Goal: Task Accomplishment & Management: Manage account settings

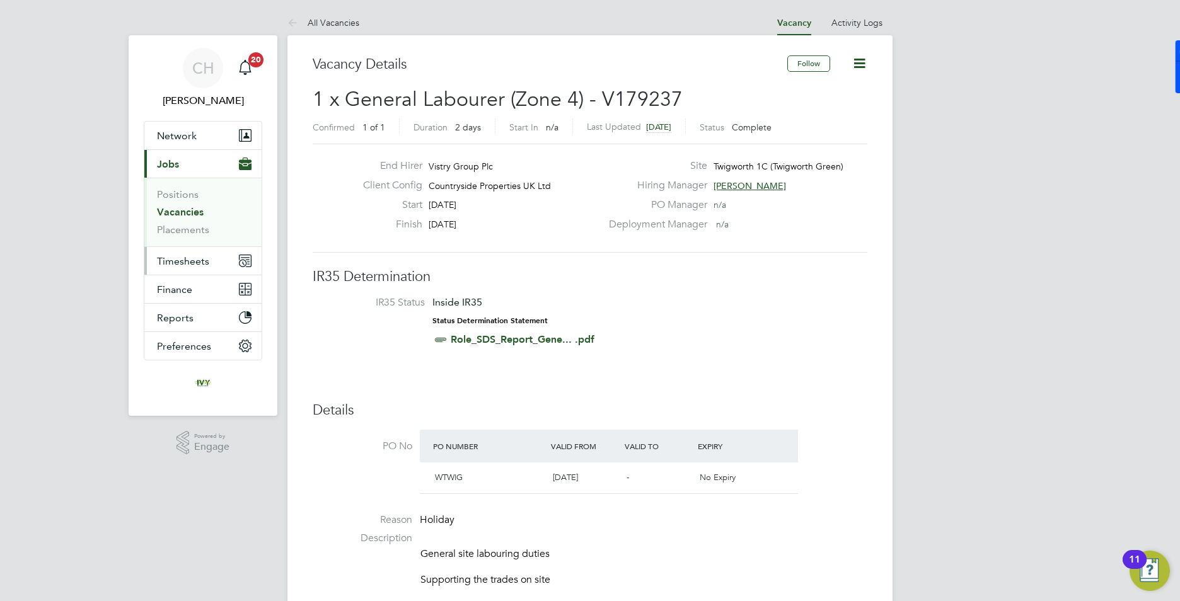
click at [170, 260] on span "Timesheets" at bounding box center [183, 261] width 52 height 12
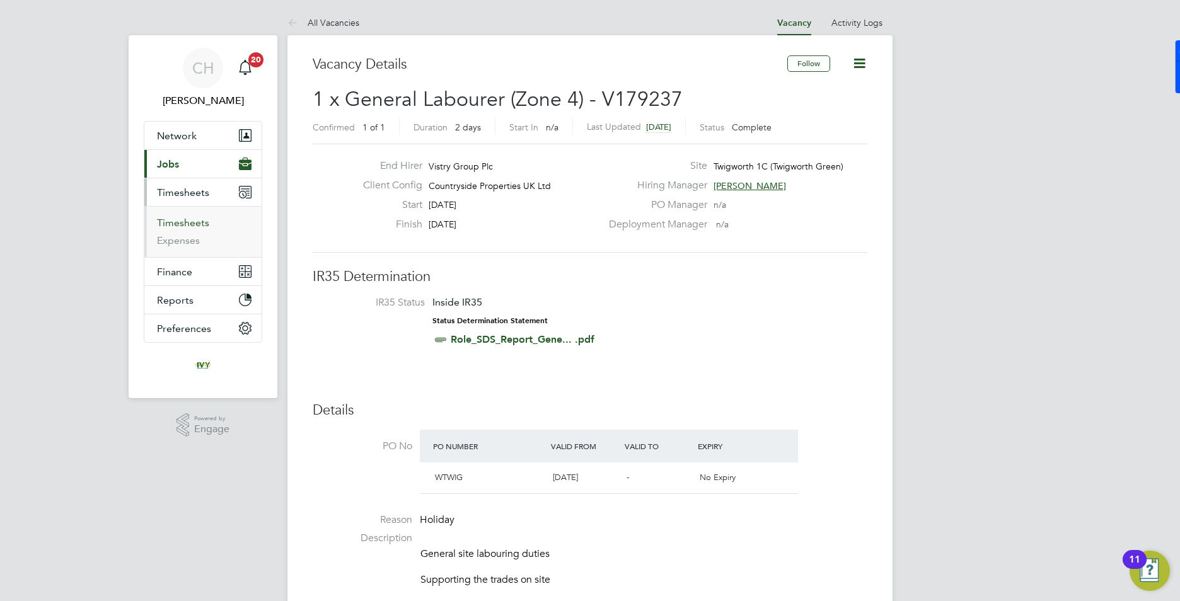
click at [192, 225] on link "Timesheets" at bounding box center [183, 223] width 52 height 12
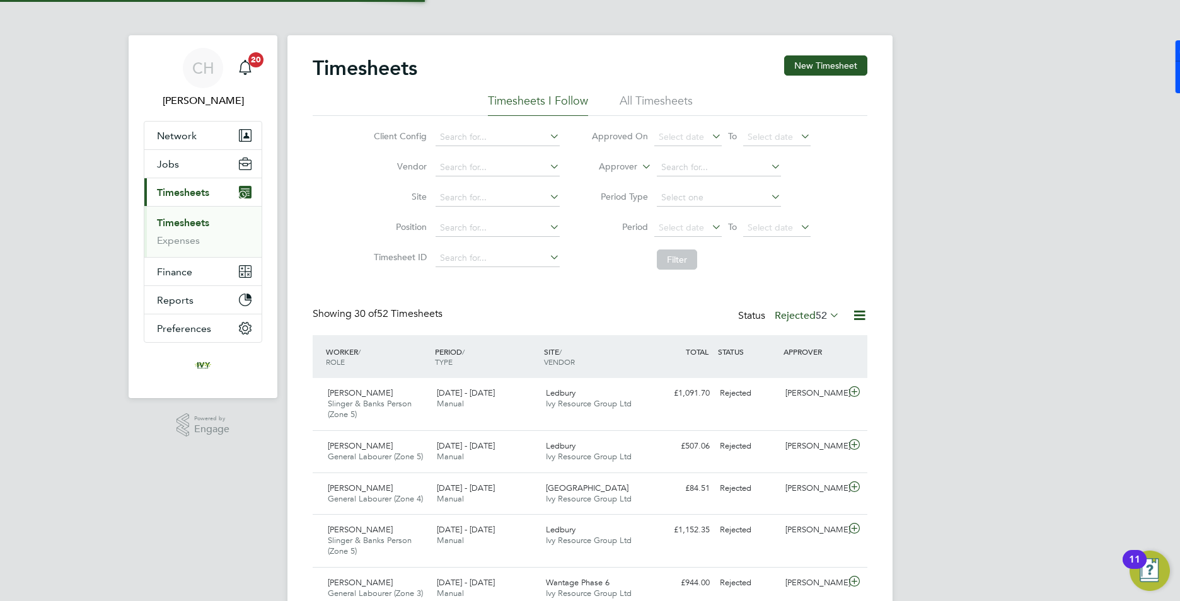
scroll to position [32, 110]
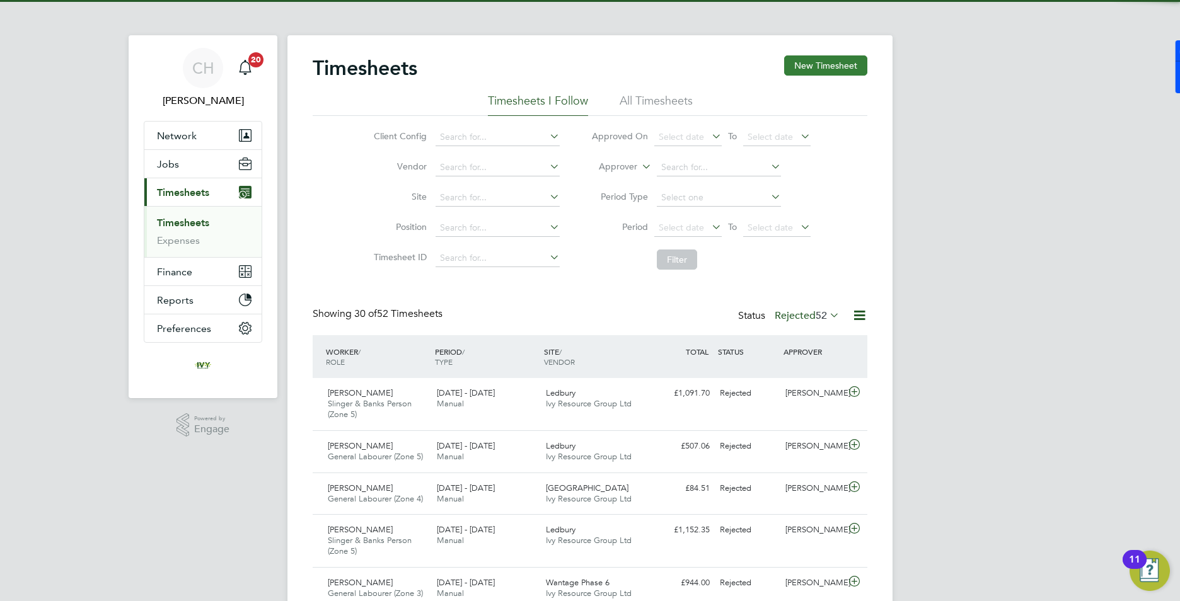
click at [806, 74] on button "New Timesheet" at bounding box center [825, 65] width 83 height 20
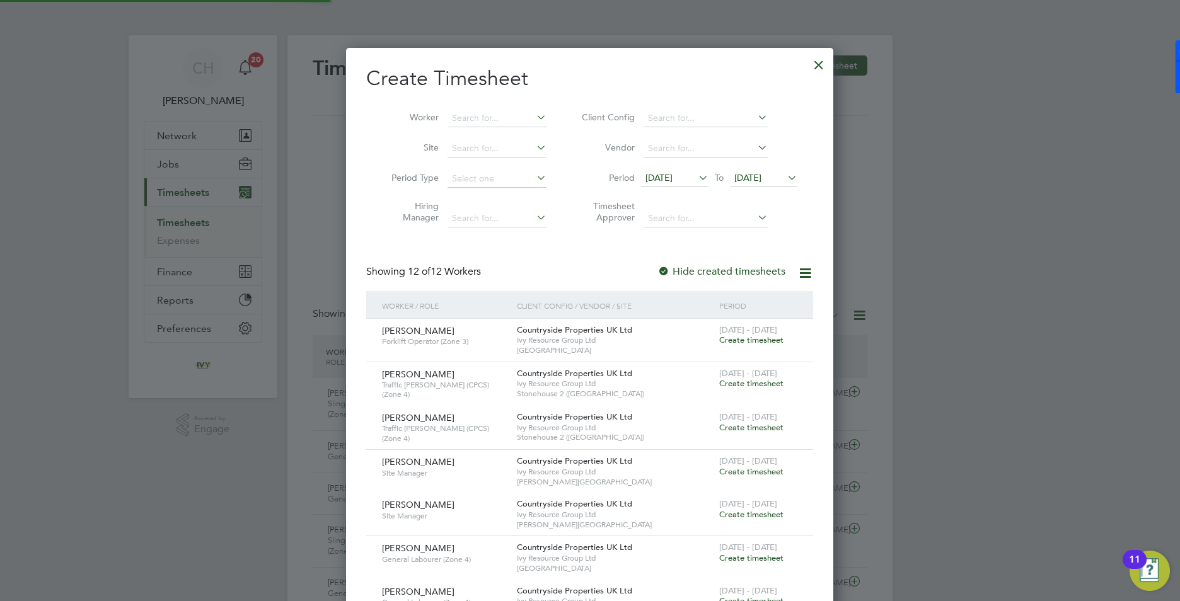
click at [750, 176] on span "25 Aug 2025" at bounding box center [747, 177] width 27 height 11
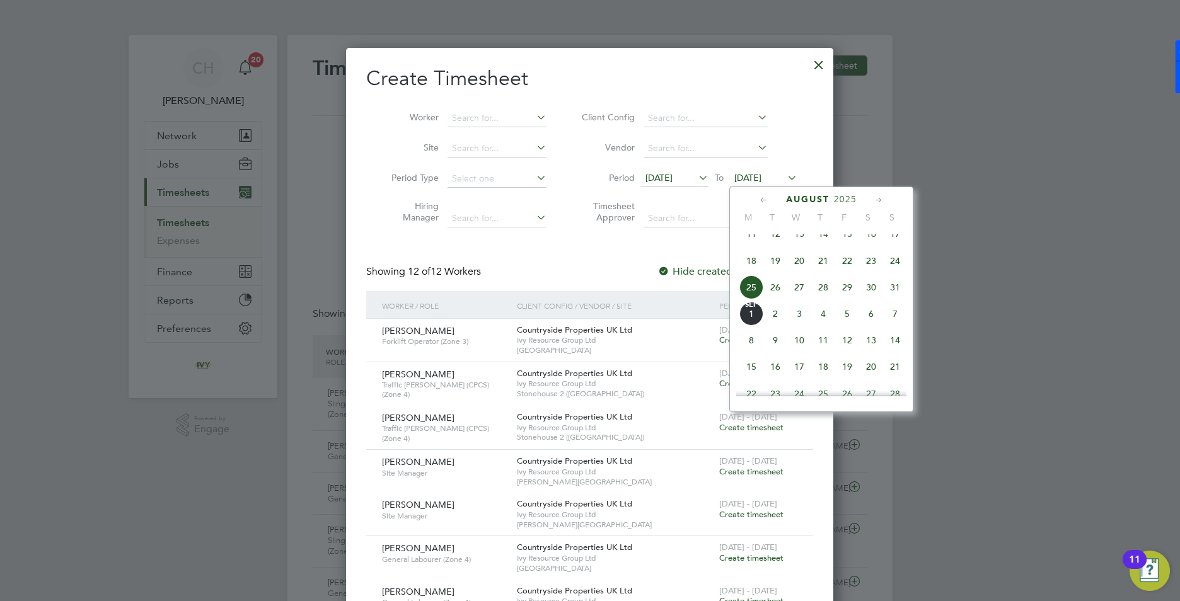
click at [891, 293] on span "31" at bounding box center [895, 288] width 24 height 24
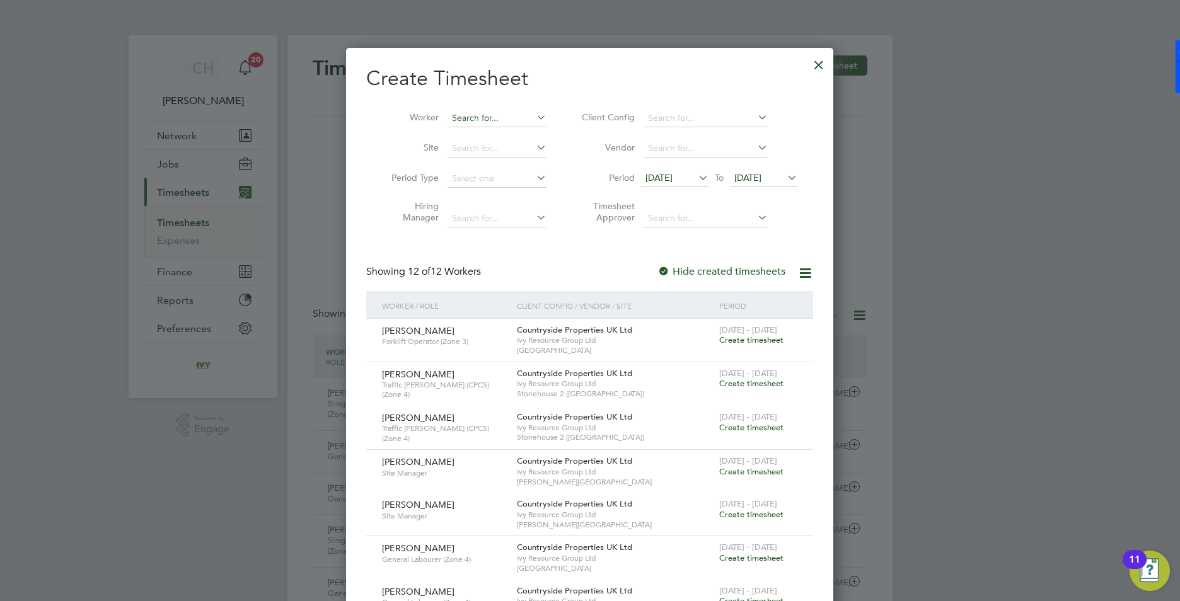
click at [475, 122] on input at bounding box center [497, 119] width 99 height 18
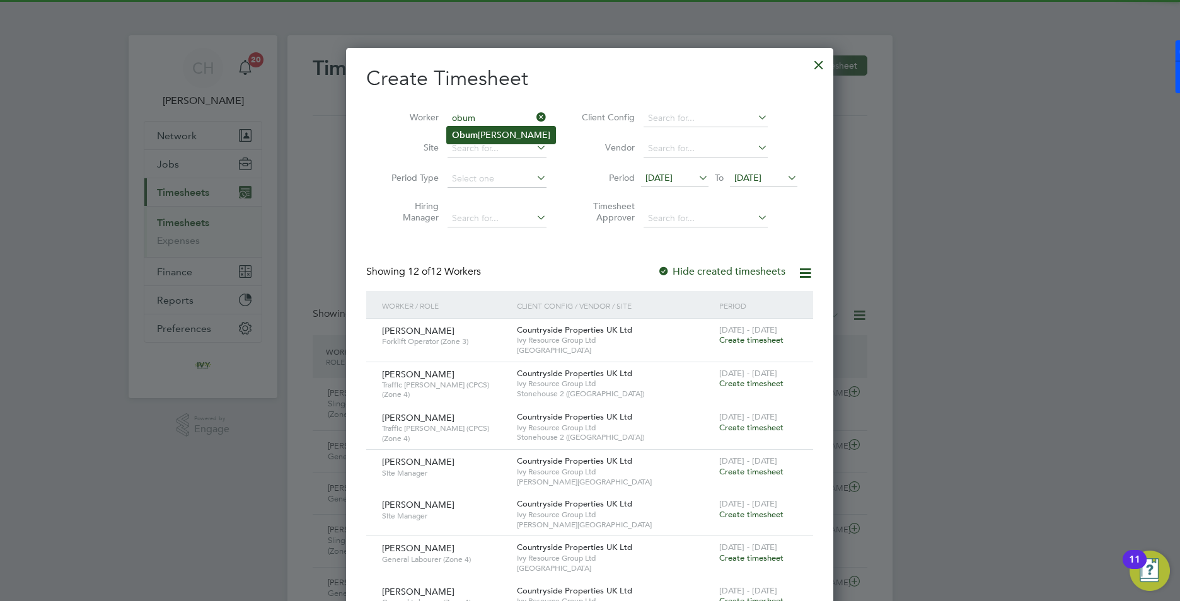
click at [478, 139] on li "Obum neme Ifeacho" at bounding box center [501, 135] width 108 height 17
type input "[PERSON_NAME]"
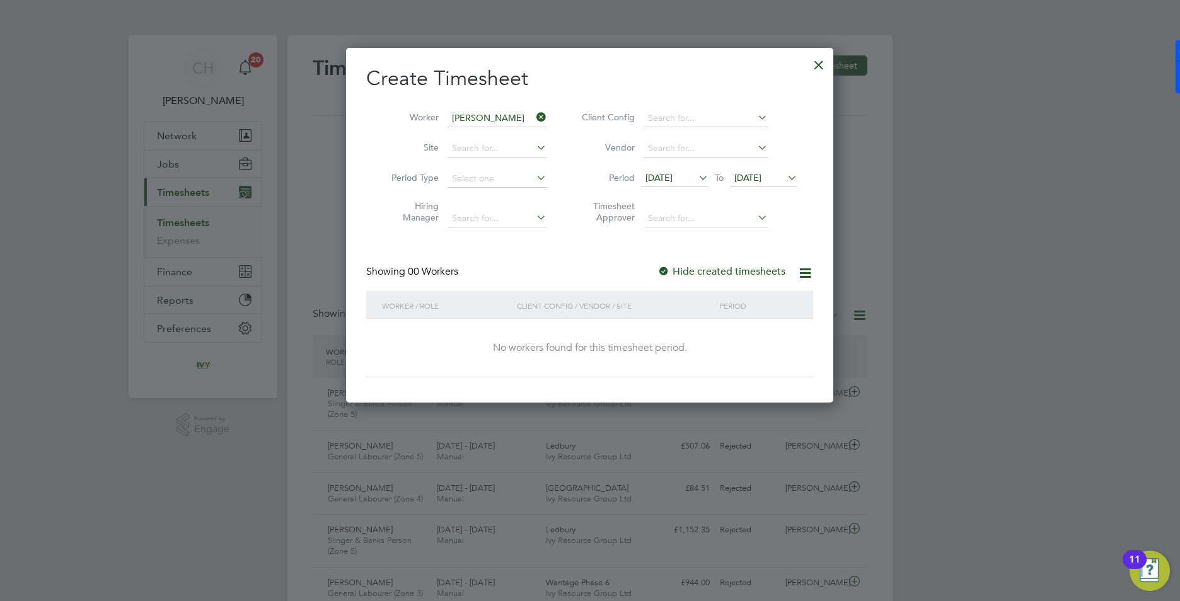
click at [819, 69] on div at bounding box center [819, 61] width 23 height 23
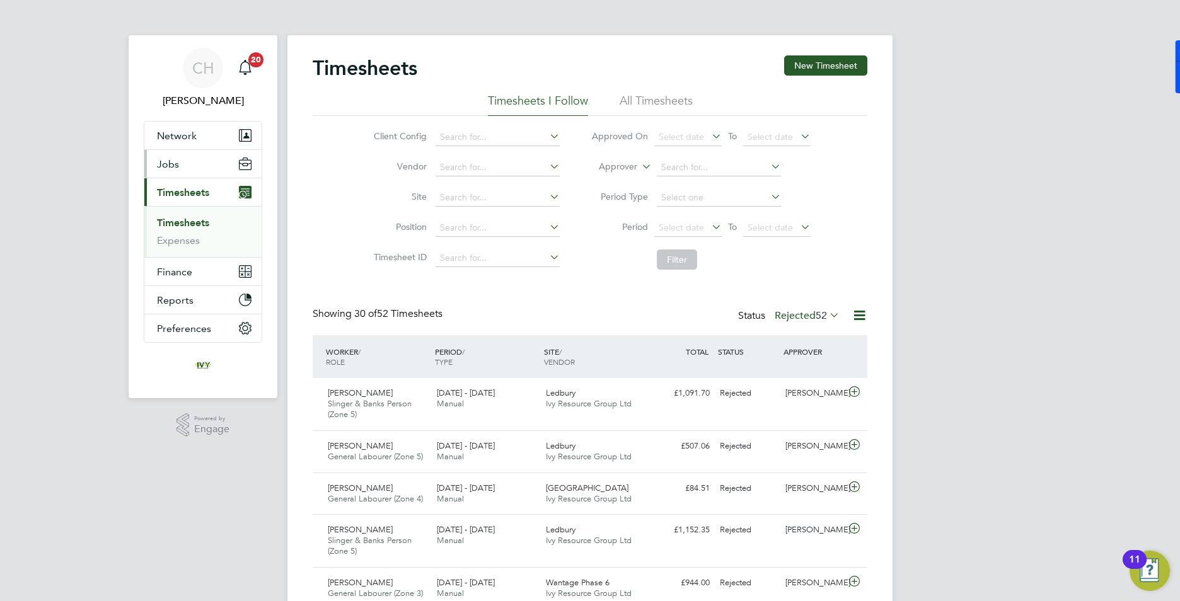
click at [185, 175] on button "Jobs" at bounding box center [202, 164] width 117 height 28
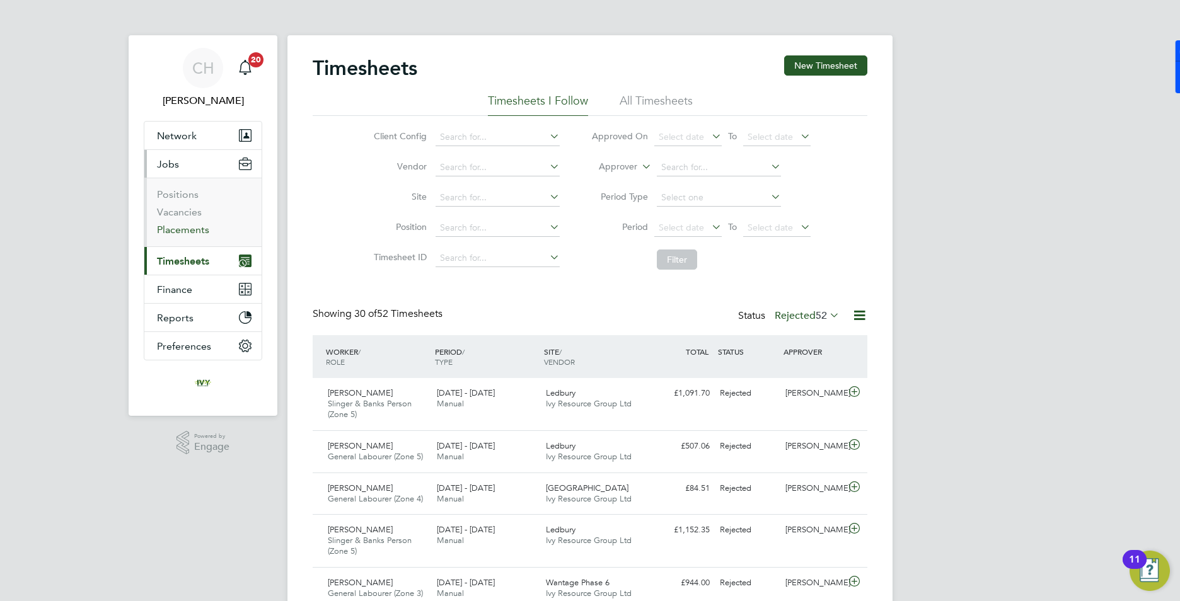
click at [183, 228] on link "Placements" at bounding box center [183, 230] width 52 height 12
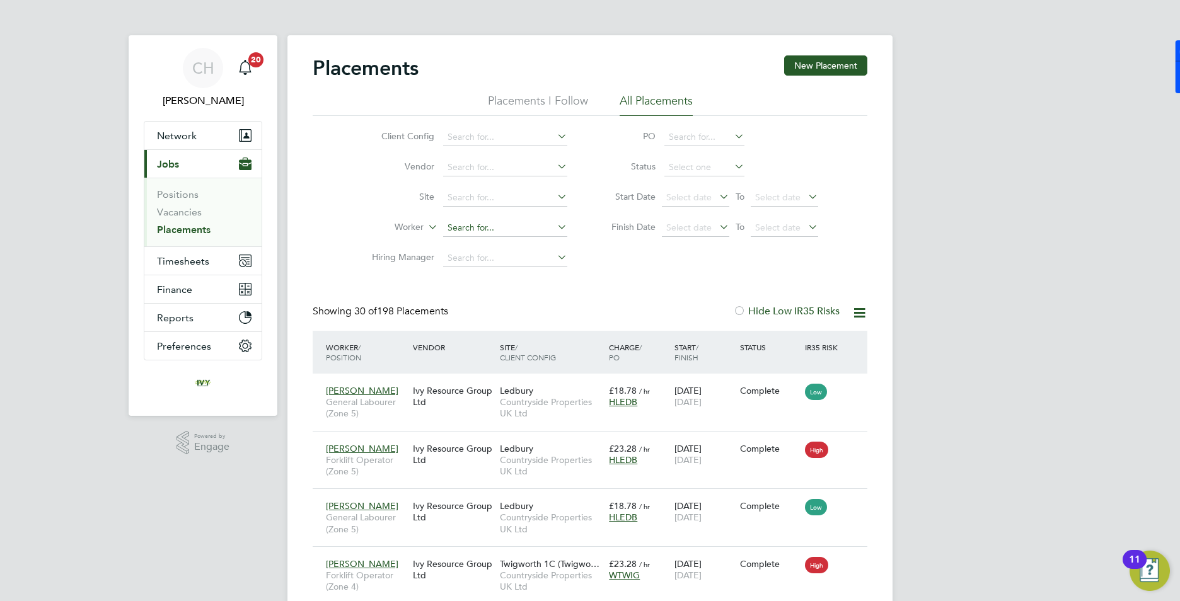
click at [466, 232] on input at bounding box center [505, 228] width 124 height 18
click at [487, 245] on li "Obum neme Ifeacho" at bounding box center [505, 245] width 125 height 17
type input "[PERSON_NAME]"
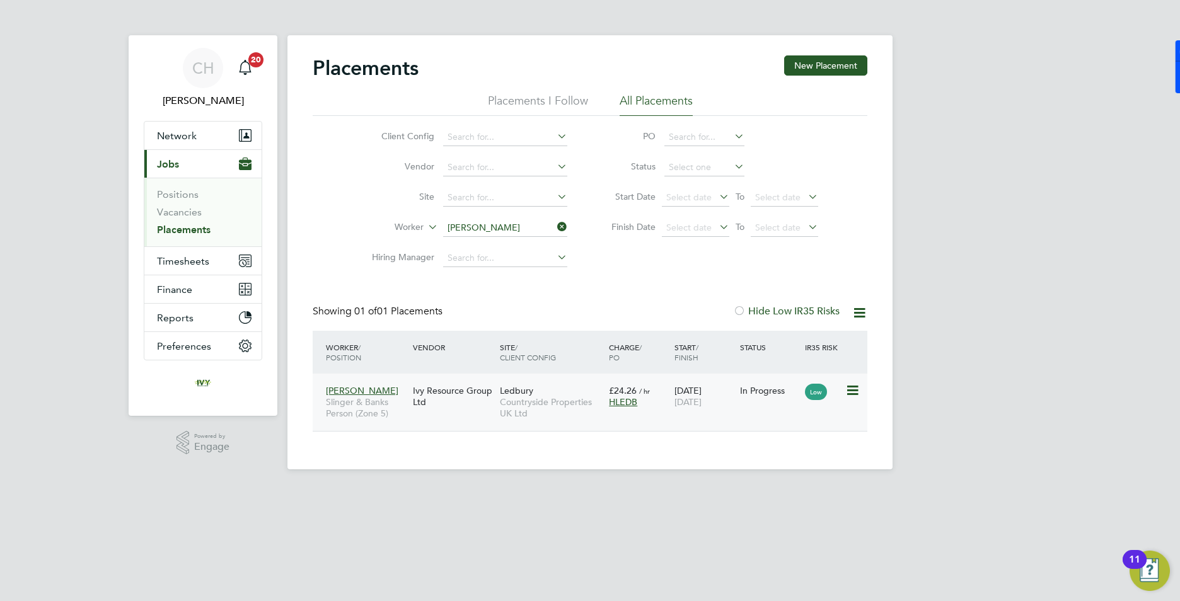
click at [852, 393] on icon at bounding box center [851, 390] width 13 height 15
click at [433, 400] on div "Ivy Resource Group Ltd" at bounding box center [453, 396] width 87 height 35
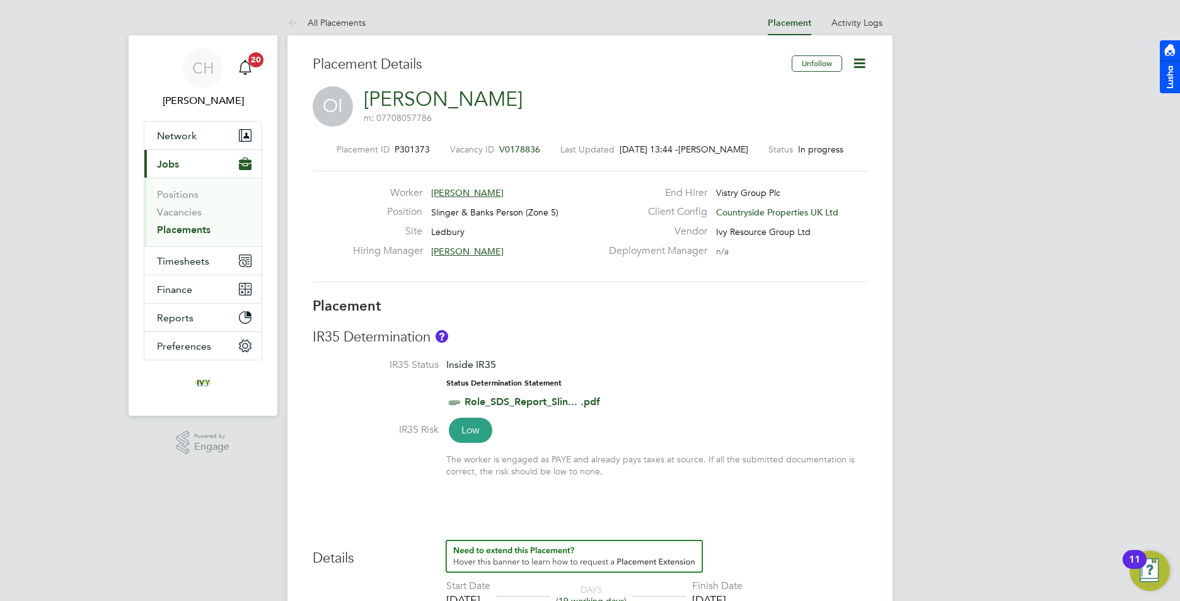
click at [859, 64] on icon at bounding box center [860, 63] width 16 height 16
click at [820, 94] on li "Edit Placement e" at bounding box center [818, 93] width 93 height 18
type input "Sean Goode"
type input "18 Aug 2025"
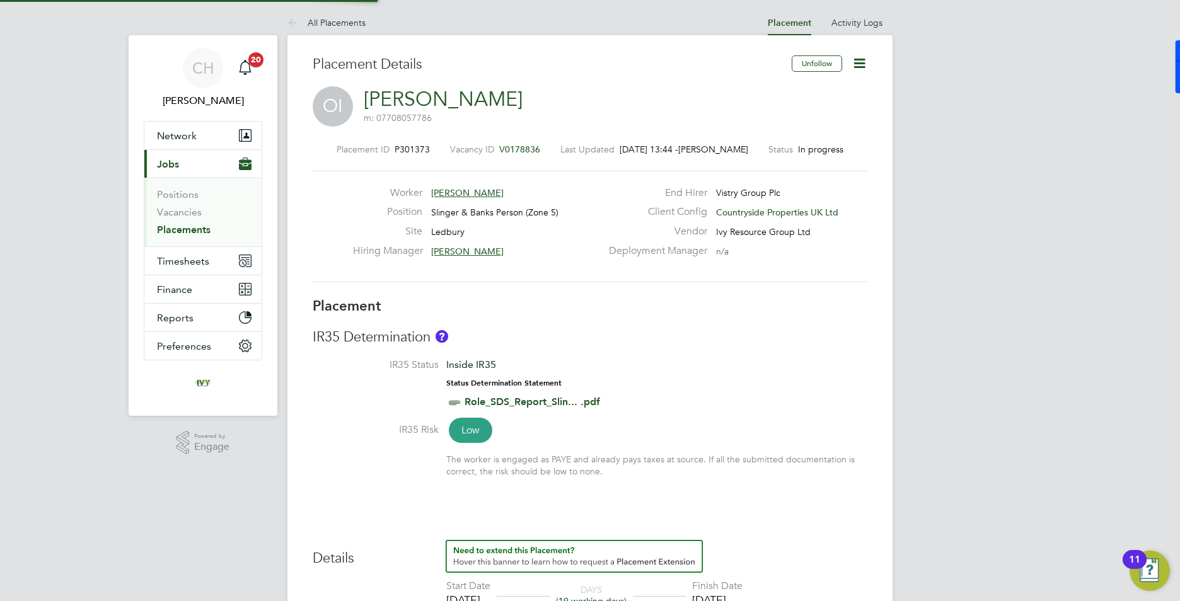
type input "05 Sep 2025"
type input "07:30"
type input "16:30"
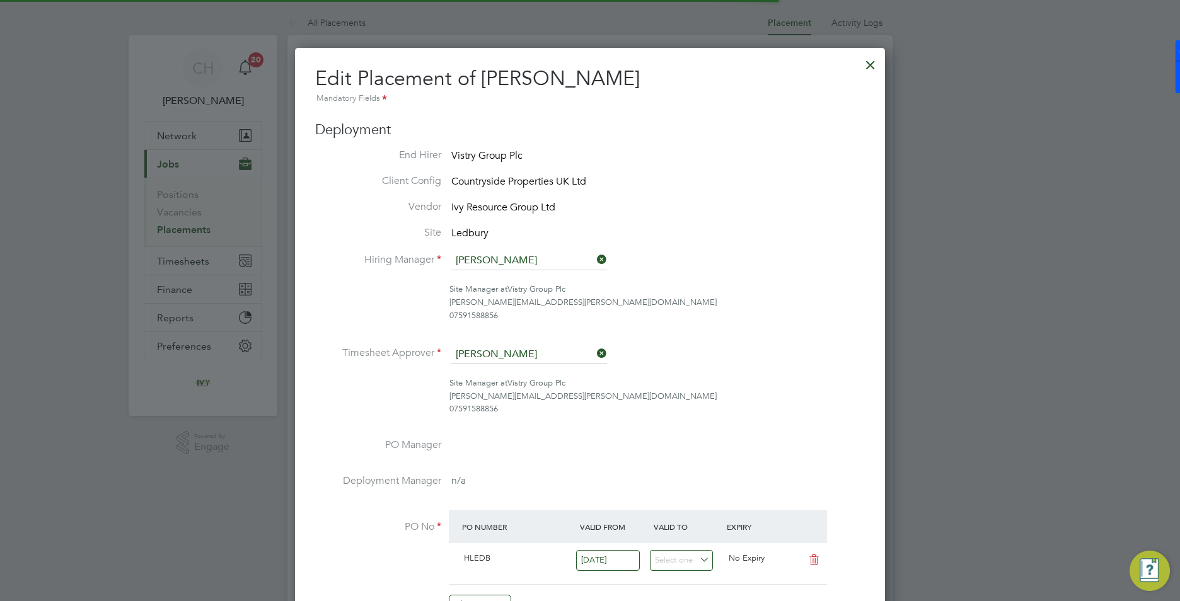
scroll to position [6, 6]
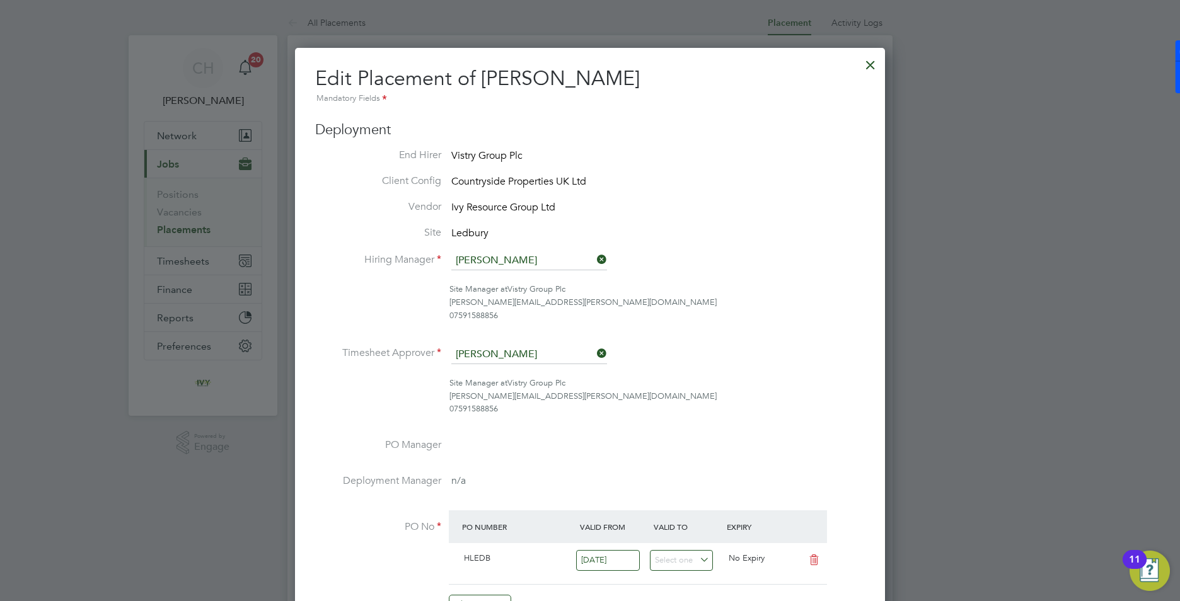
click at [876, 67] on div at bounding box center [870, 61] width 23 height 23
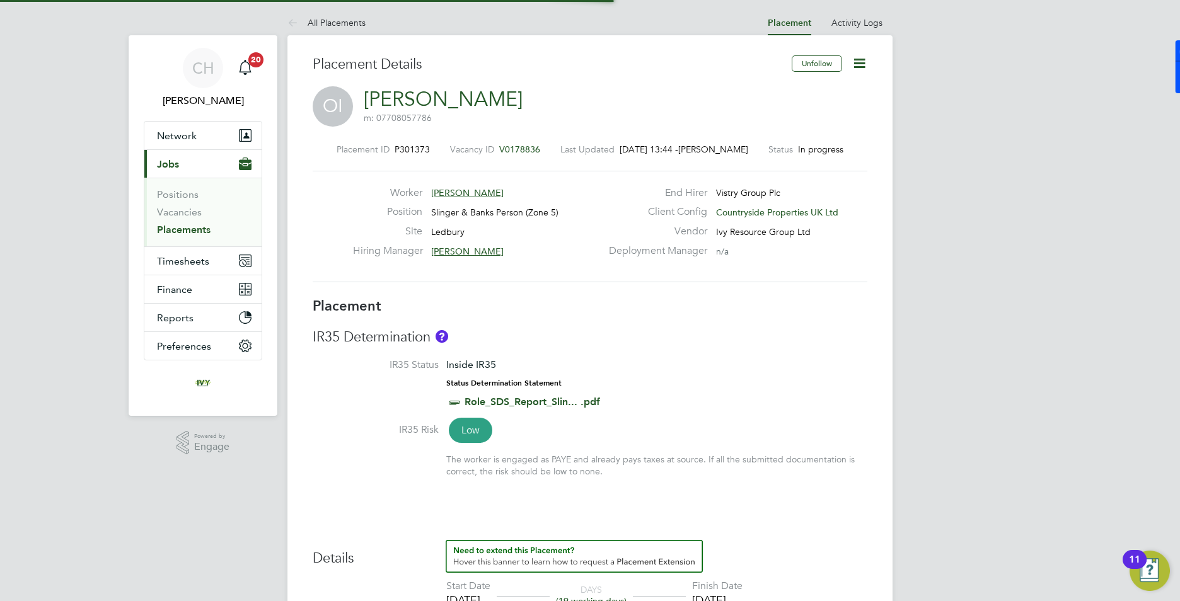
click at [860, 64] on icon at bounding box center [860, 63] width 16 height 16
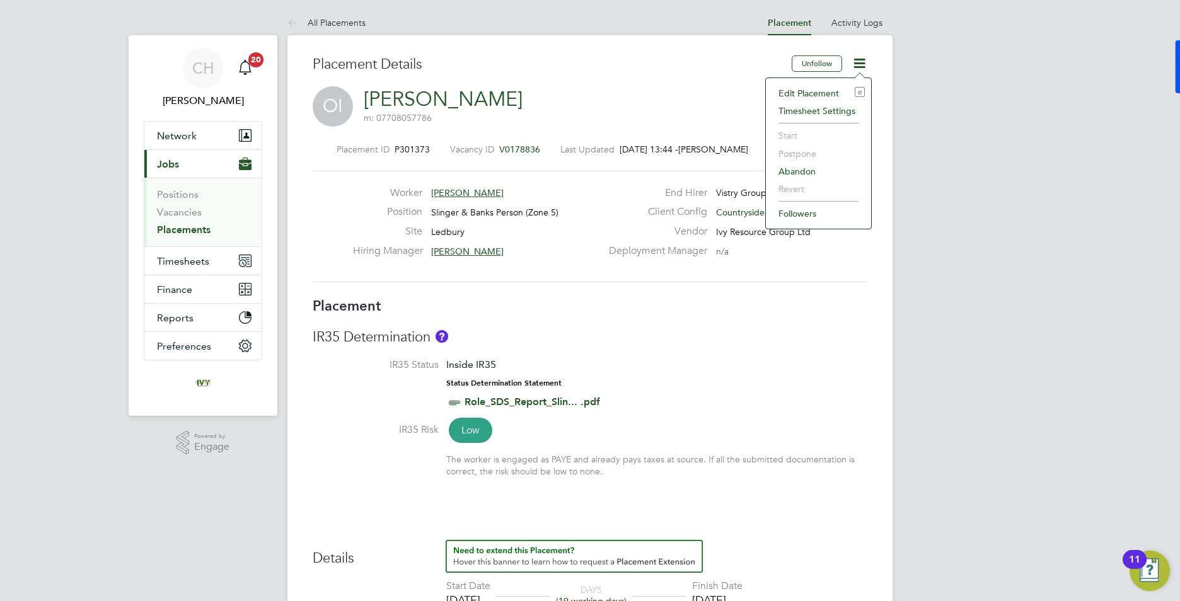
click at [820, 112] on li "Timesheet Settings" at bounding box center [818, 111] width 93 height 18
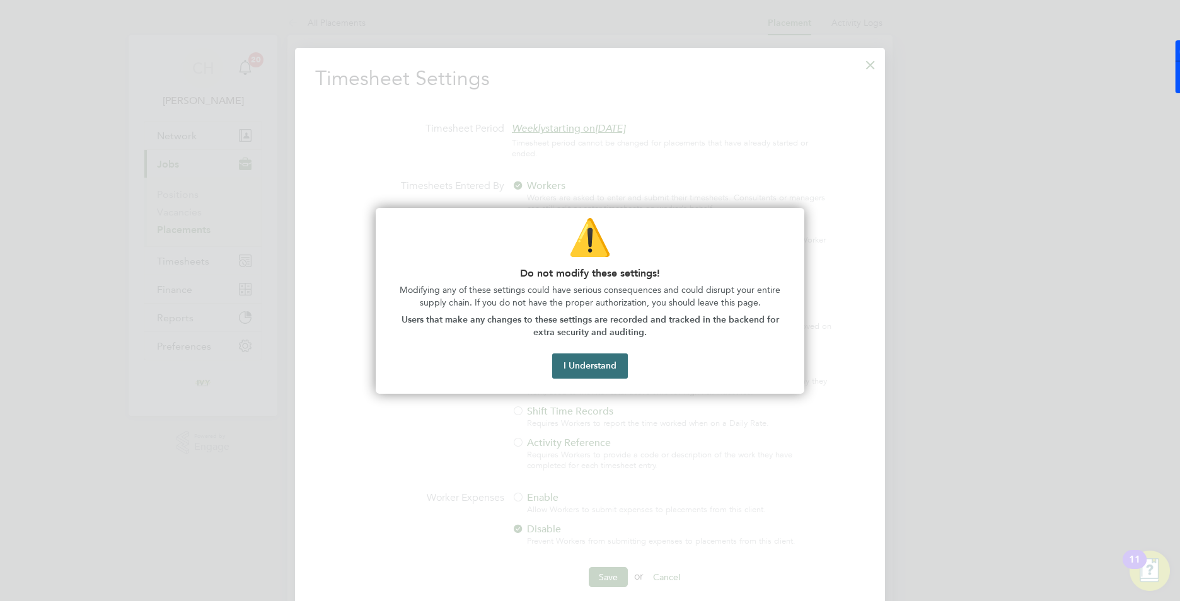
click at [601, 361] on button "I Understand" at bounding box center [590, 366] width 76 height 25
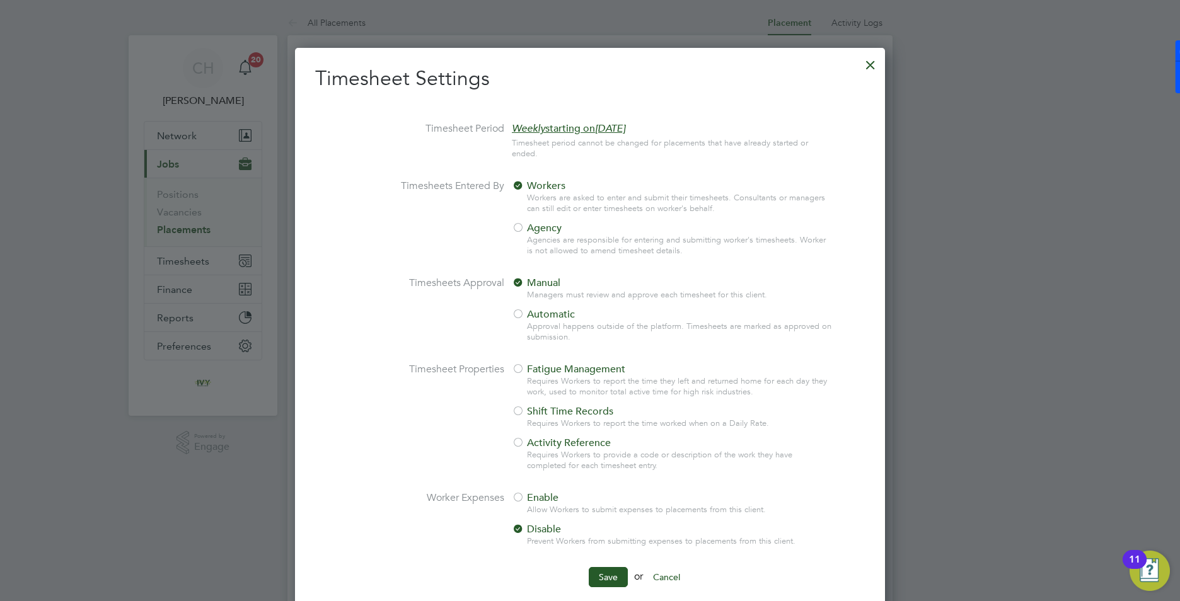
click at [525, 226] on span "Agency" at bounding box center [537, 228] width 50 height 13
click at [599, 580] on button "Save" at bounding box center [608, 577] width 39 height 20
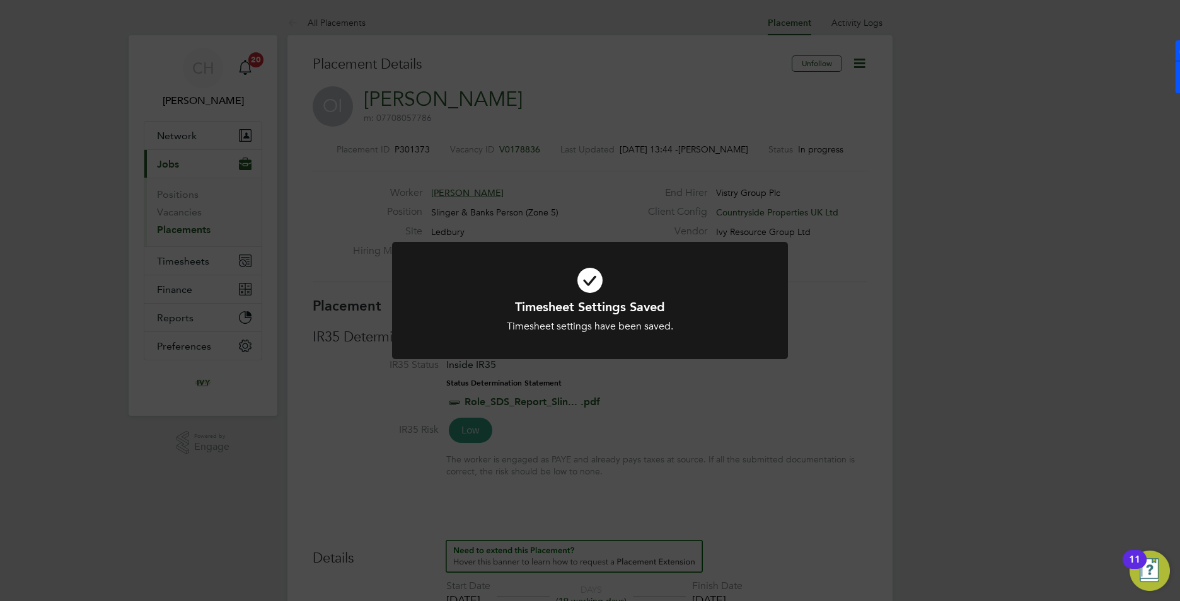
click at [181, 230] on div "Timesheet Settings Saved Timesheet settings have been saved. Cancel Okay" at bounding box center [590, 300] width 1180 height 601
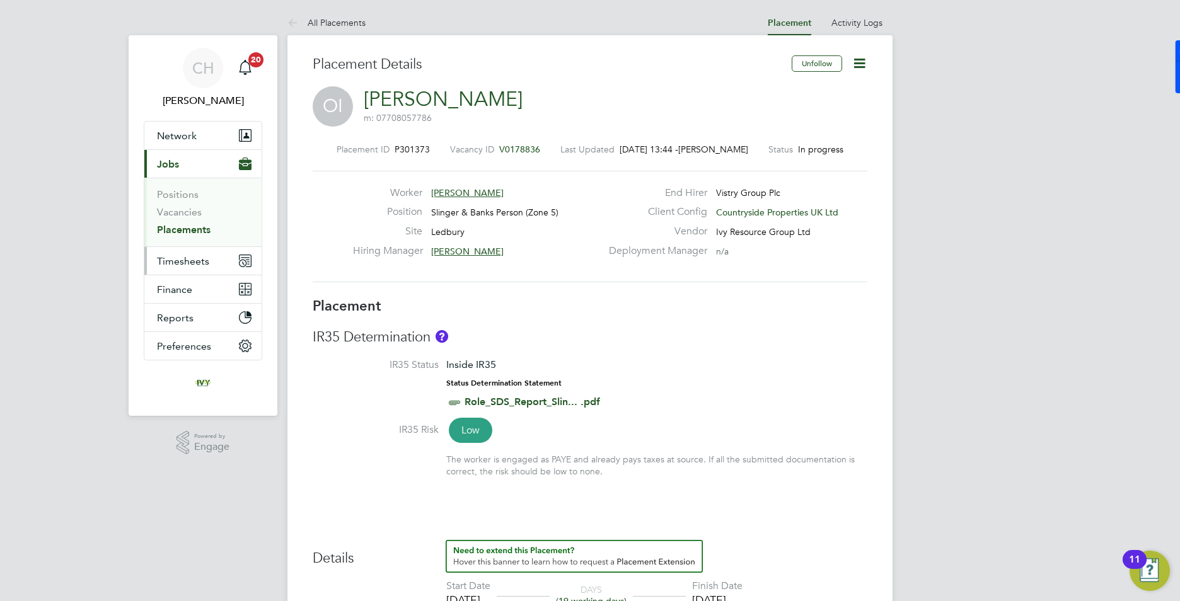
click at [195, 262] on span "Timesheets" at bounding box center [183, 261] width 52 height 12
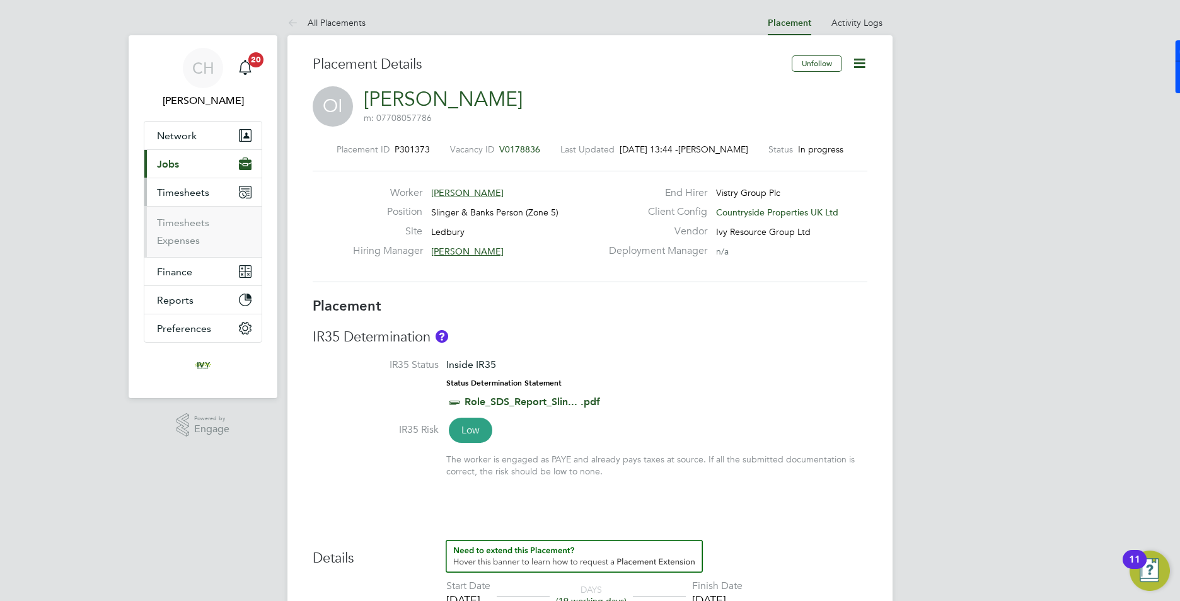
click at [200, 229] on li "Timesheets" at bounding box center [204, 226] width 95 height 18
click at [200, 222] on link "Timesheets" at bounding box center [183, 223] width 52 height 12
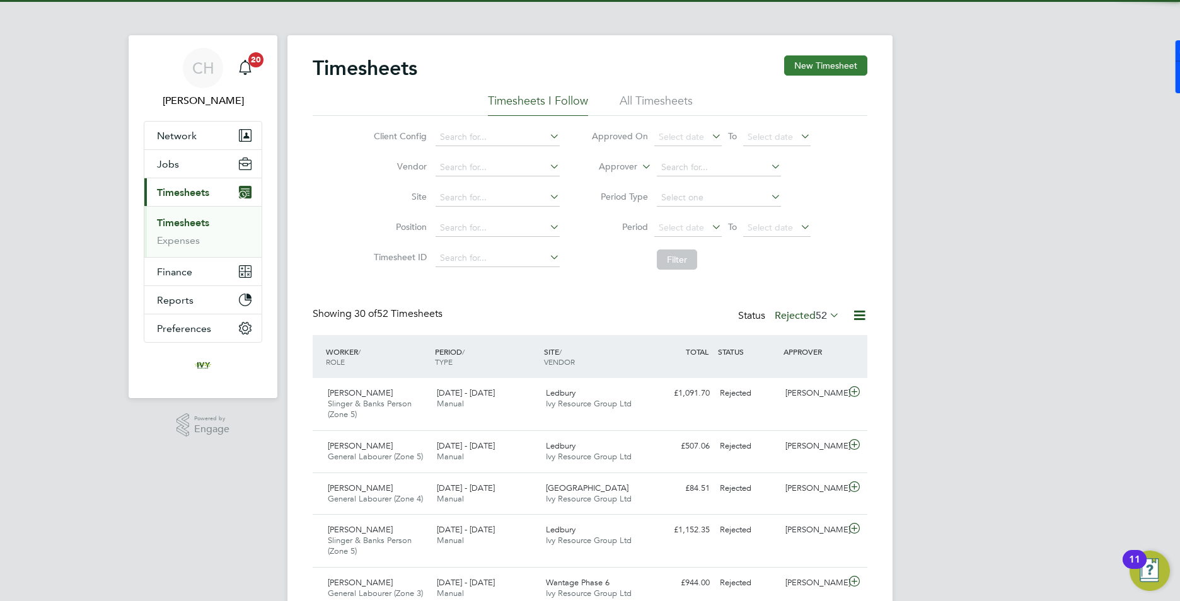
click at [838, 68] on button "New Timesheet" at bounding box center [825, 65] width 83 height 20
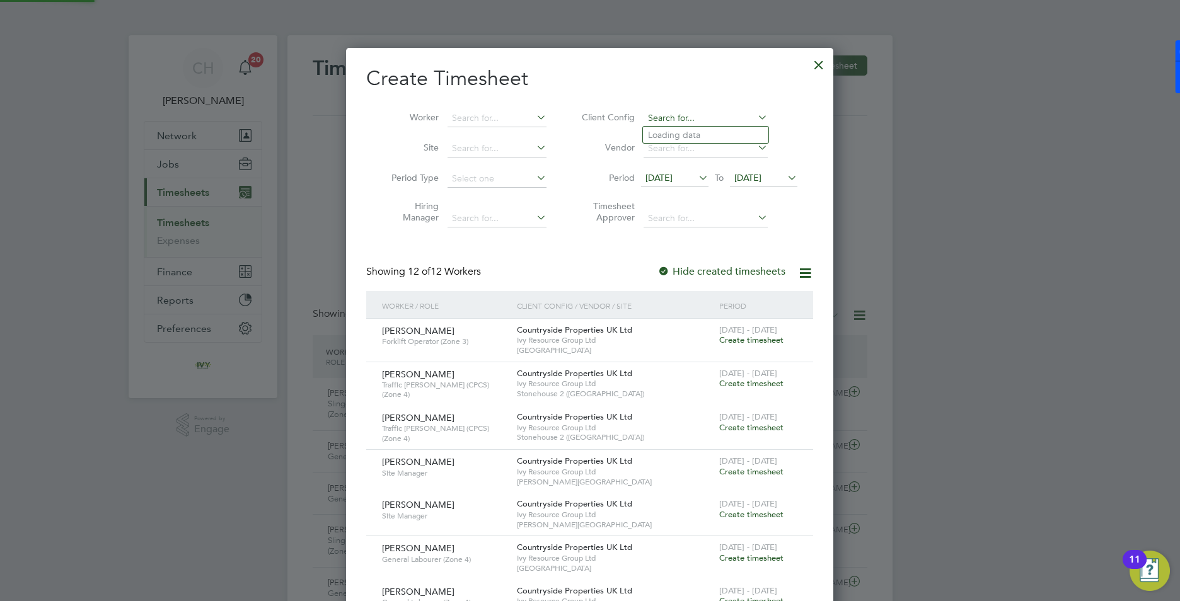
click at [726, 123] on input at bounding box center [706, 119] width 124 height 18
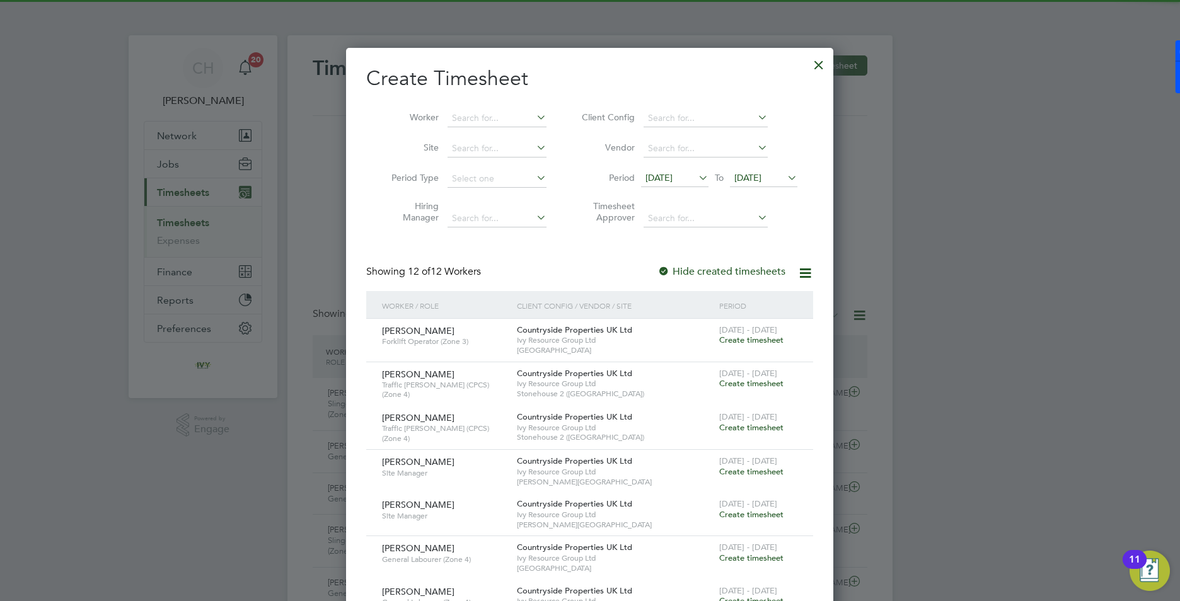
click at [491, 127] on li "Worker" at bounding box center [464, 118] width 196 height 30
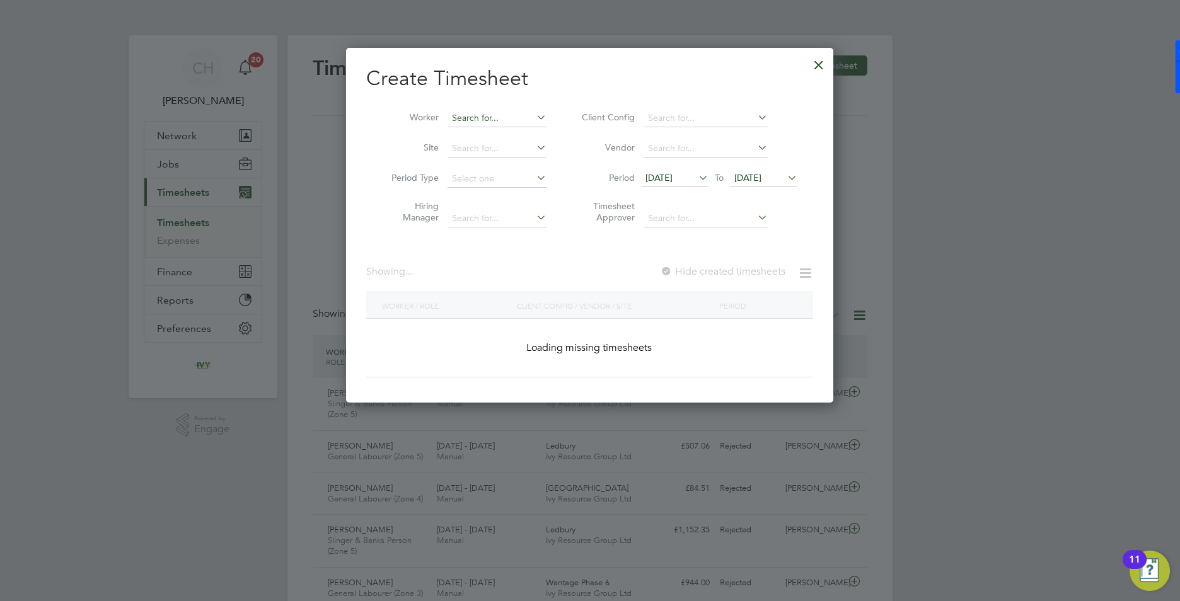
click at [489, 120] on input at bounding box center [497, 119] width 99 height 18
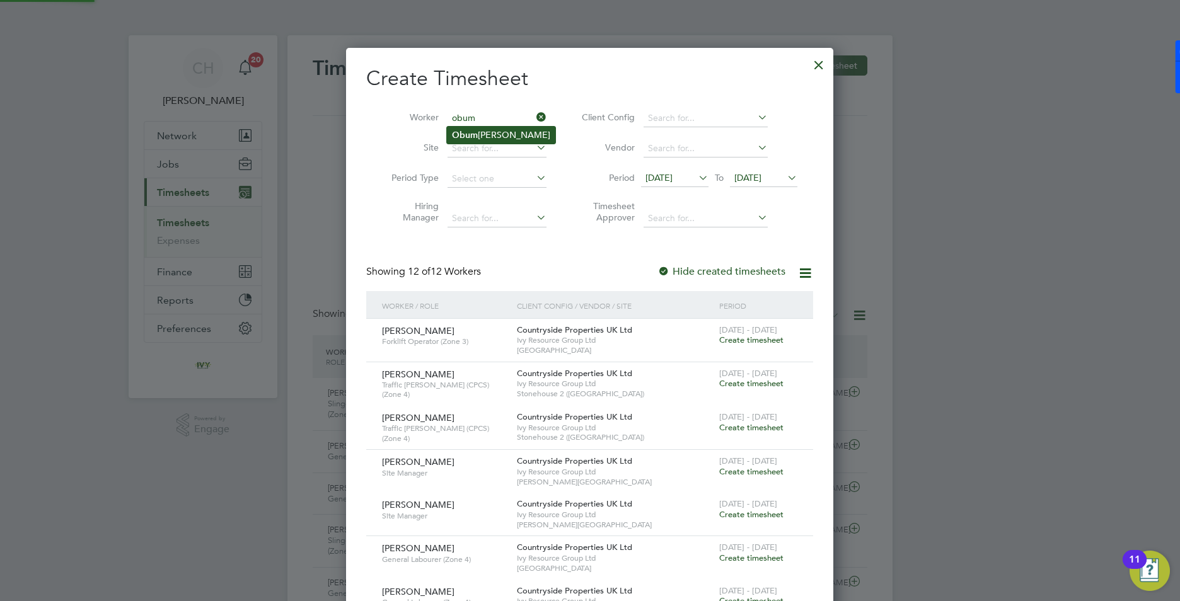
click at [473, 130] on b "Obum" at bounding box center [465, 135] width 26 height 11
type input "[PERSON_NAME]"
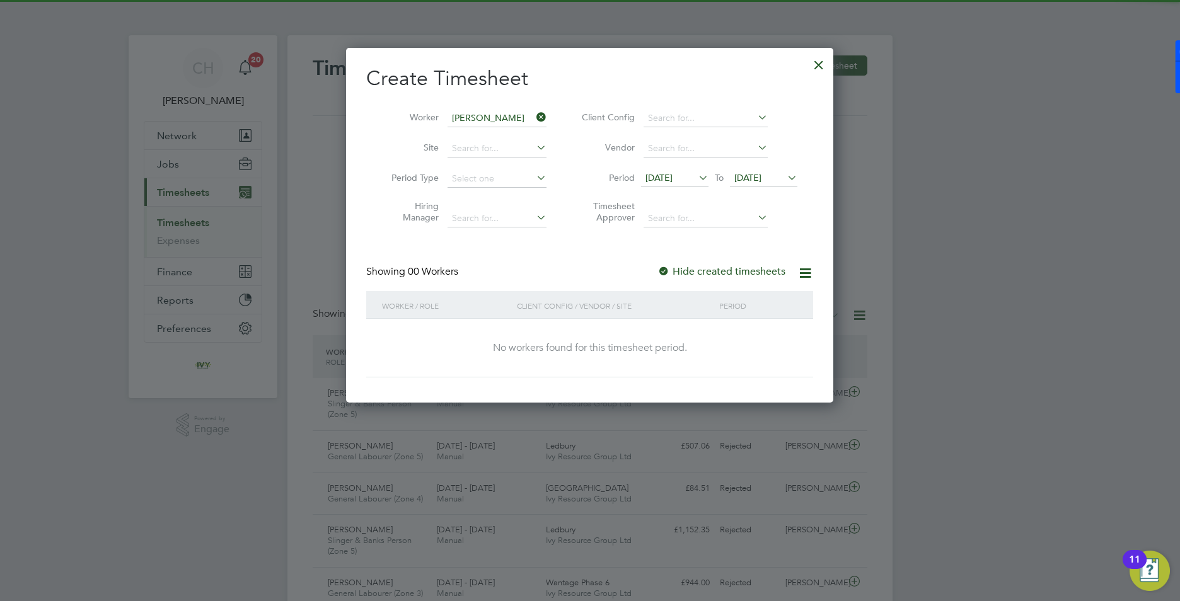
click at [762, 180] on span "25 Aug 2025" at bounding box center [747, 177] width 27 height 11
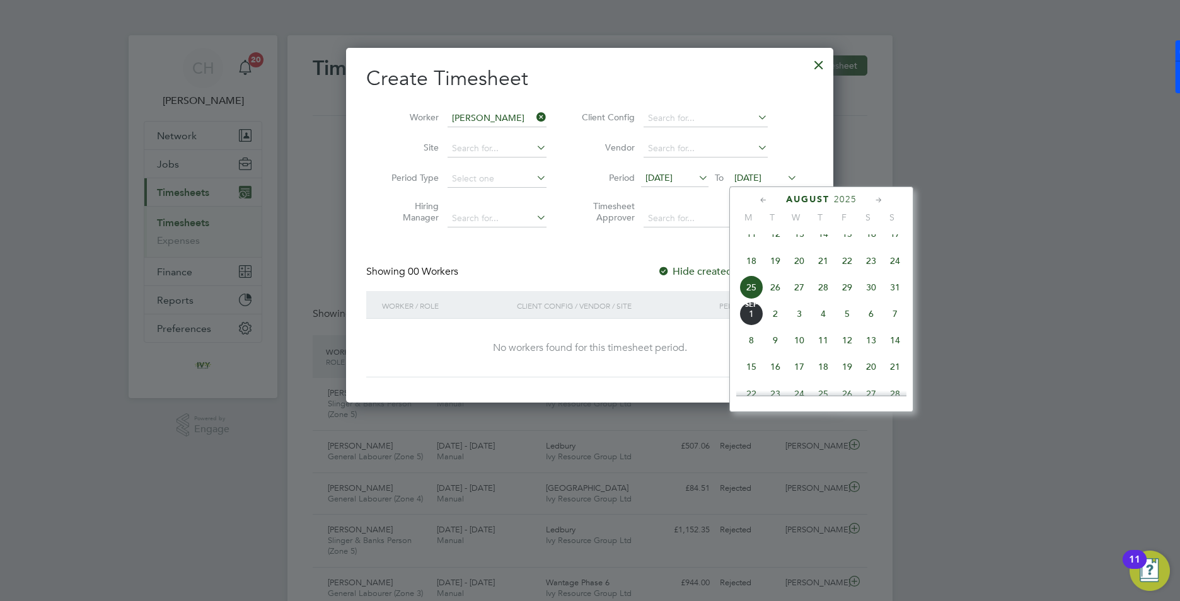
click at [895, 294] on span "31" at bounding box center [895, 288] width 24 height 24
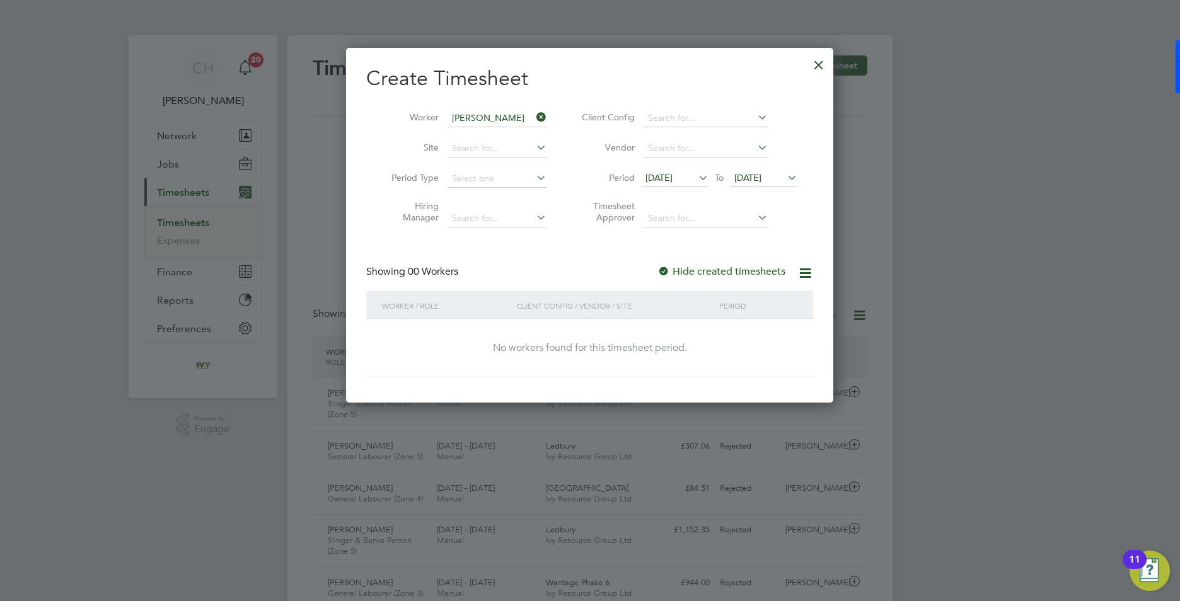
click at [684, 272] on label "Hide created timesheets" at bounding box center [722, 271] width 128 height 13
click at [821, 68] on div at bounding box center [819, 61] width 23 height 23
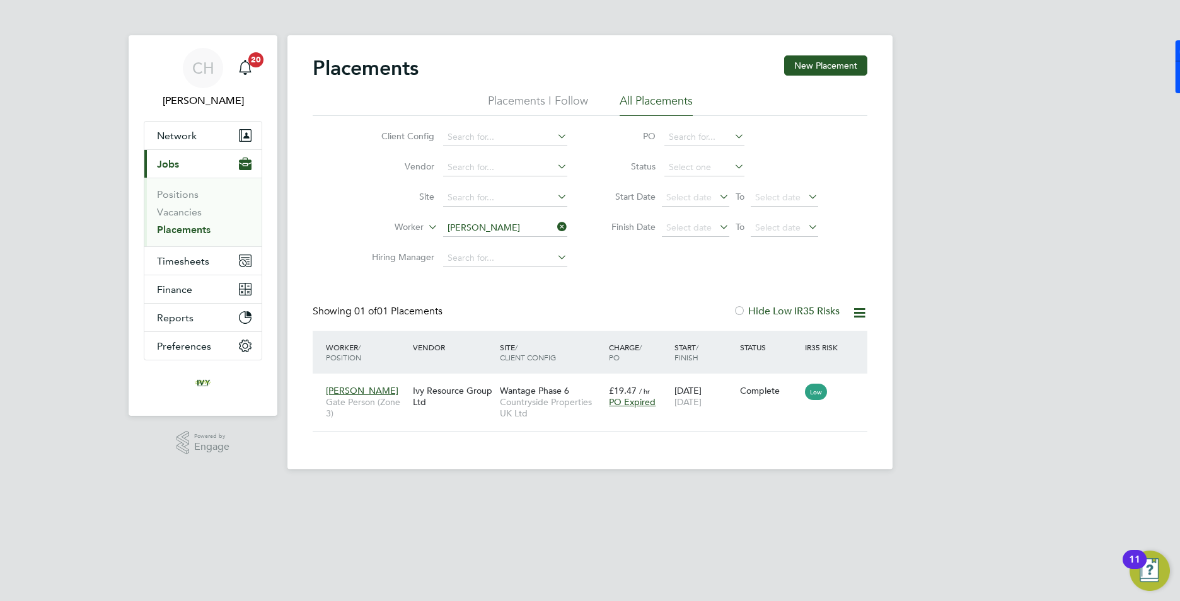
scroll to position [12, 59]
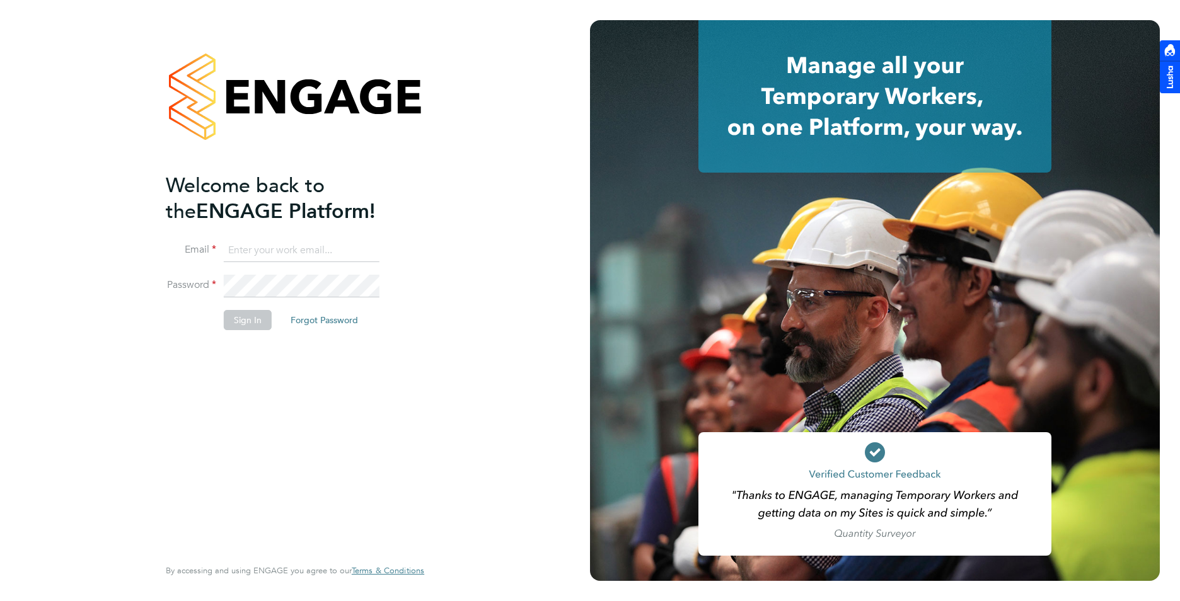
type input "[PERSON_NAME][EMAIL_ADDRESS][DOMAIN_NAME]"
click at [258, 318] on button "Sign In" at bounding box center [248, 320] width 48 height 20
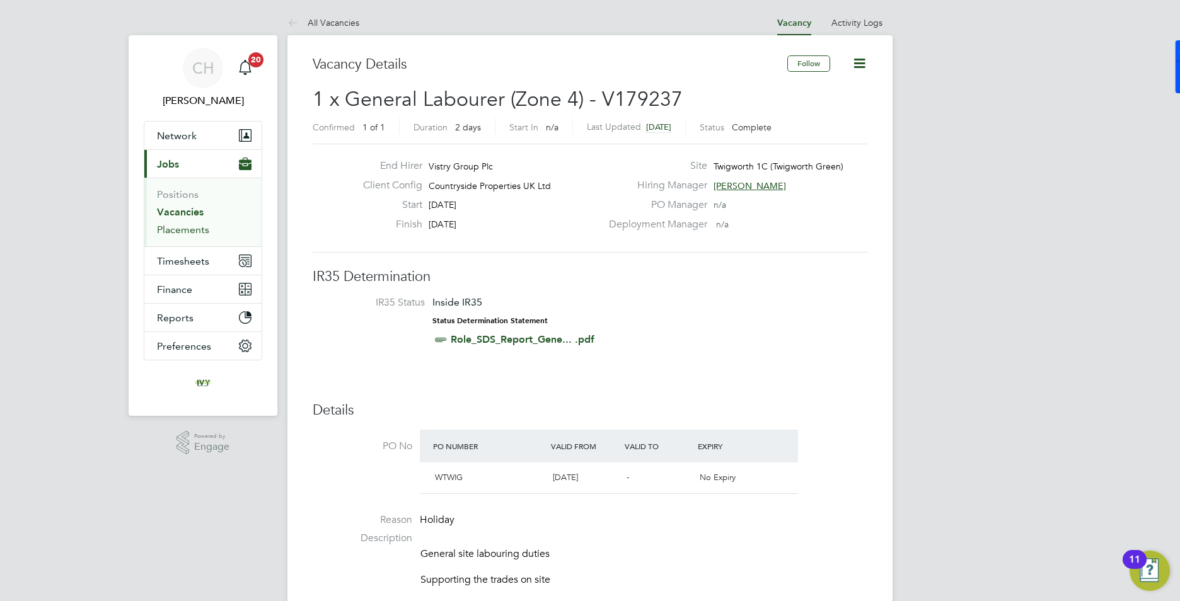
click at [169, 228] on link "Placements" at bounding box center [183, 230] width 52 height 12
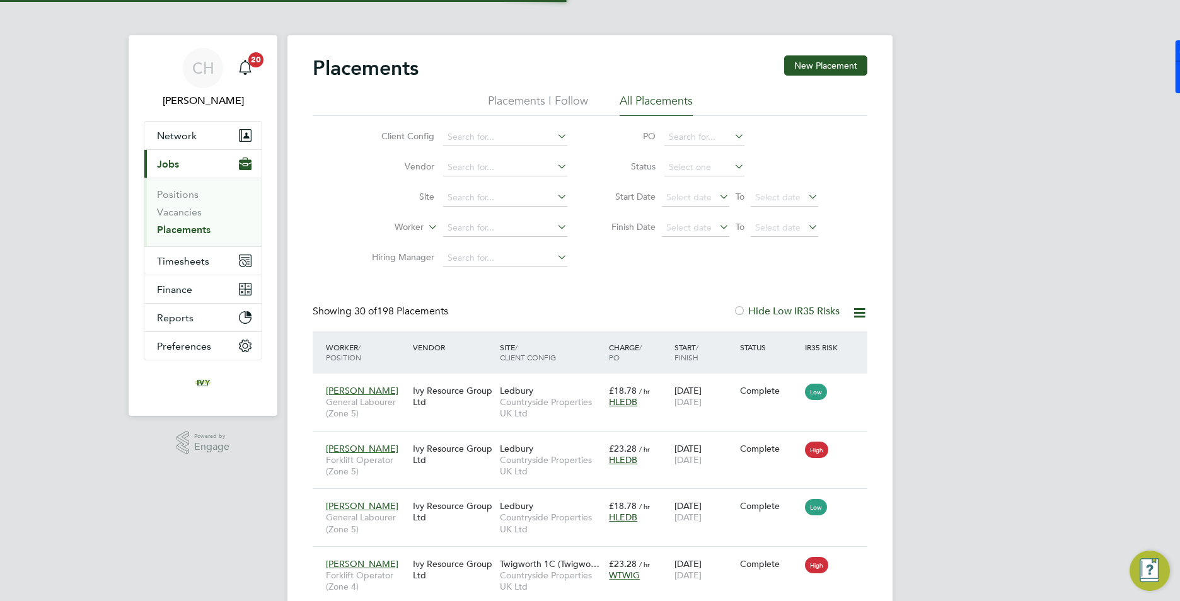
scroll to position [47, 110]
click at [207, 260] on span "Timesheets" at bounding box center [183, 261] width 52 height 12
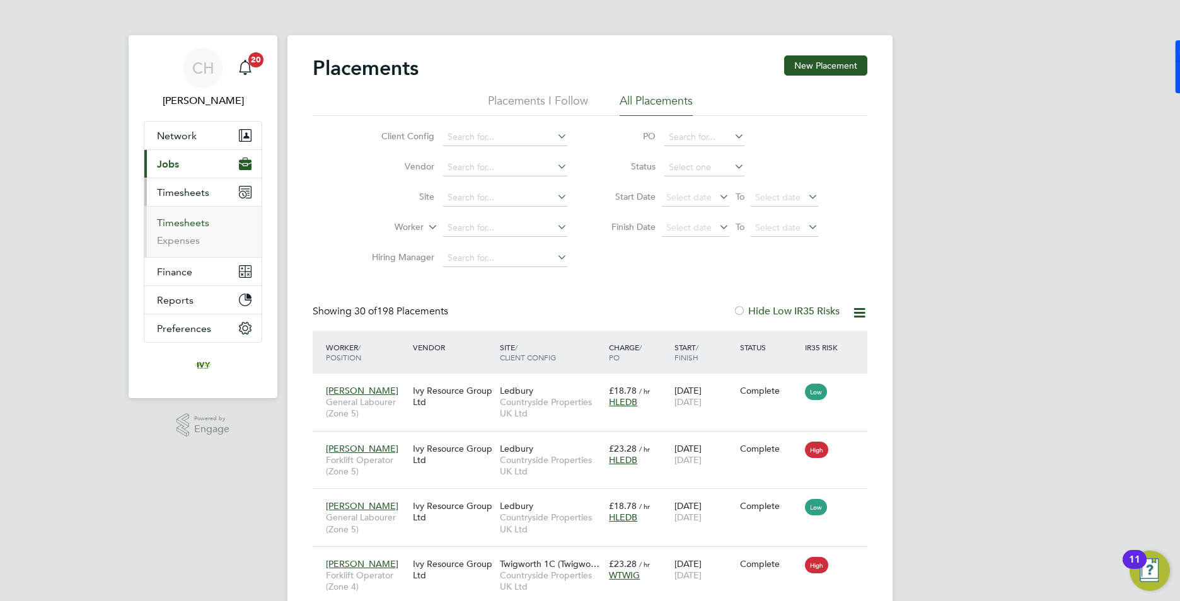
click at [199, 227] on link "Timesheets" at bounding box center [183, 223] width 52 height 12
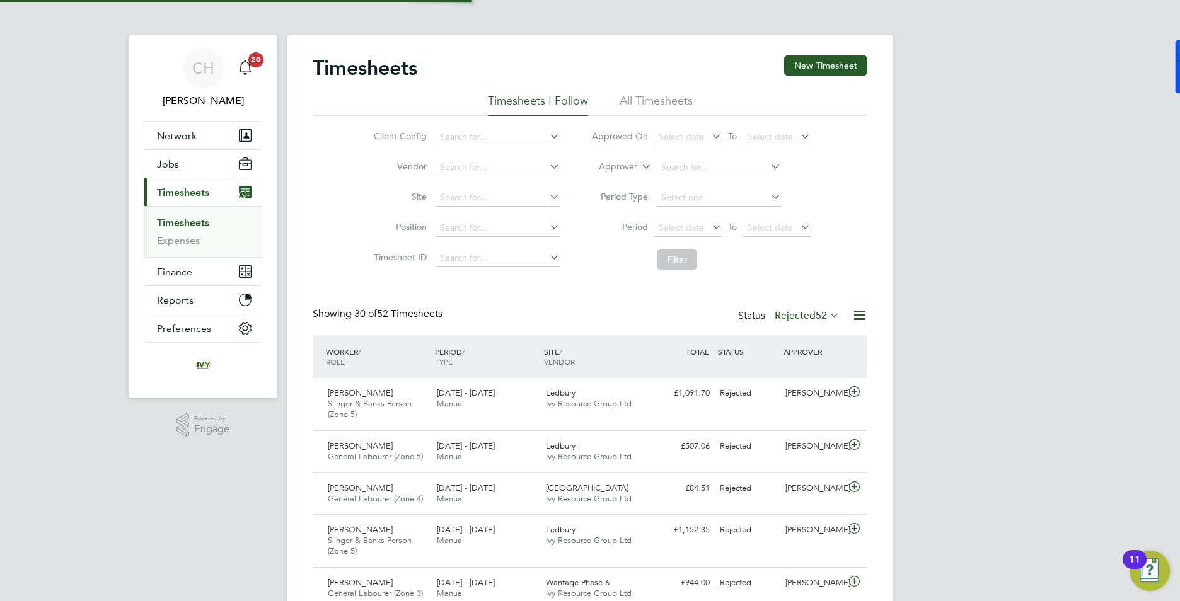
scroll to position [32, 110]
click at [801, 315] on label "Rejected 52" at bounding box center [807, 316] width 65 height 13
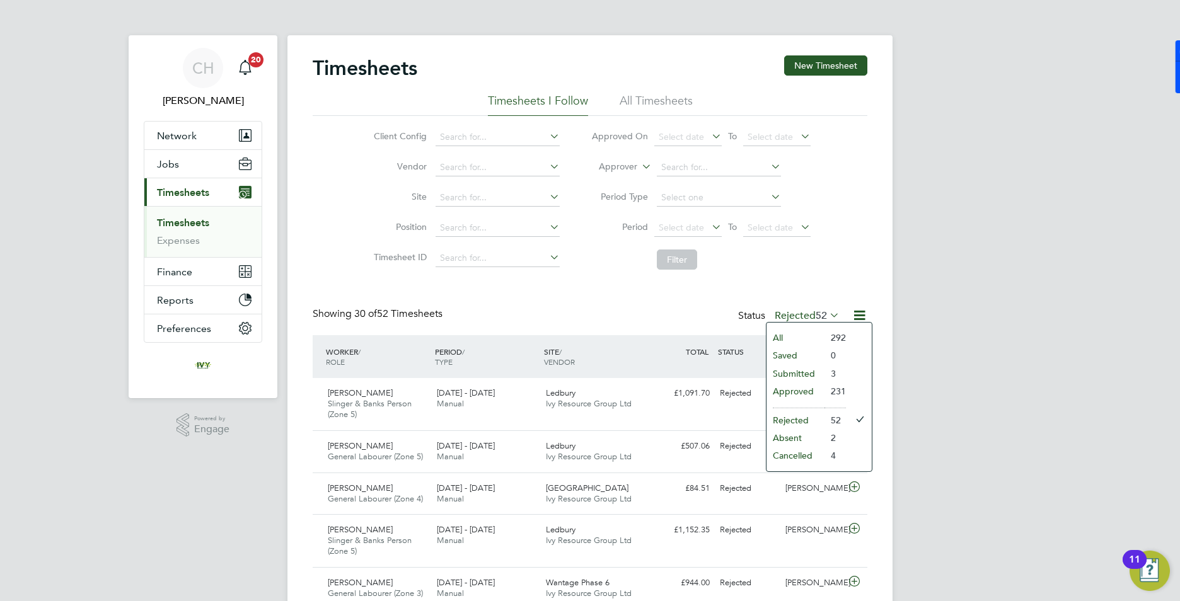
click at [803, 390] on li "Approved" at bounding box center [796, 392] width 58 height 18
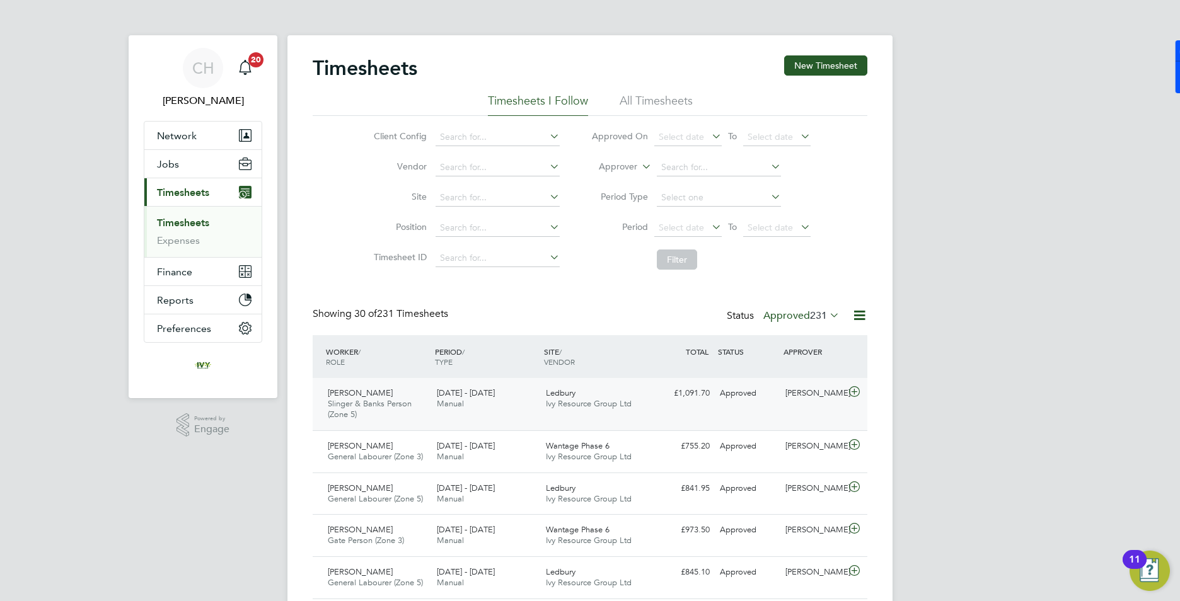
click at [356, 407] on span "Slinger & Banks Person (Zone 5)" at bounding box center [370, 408] width 84 height 21
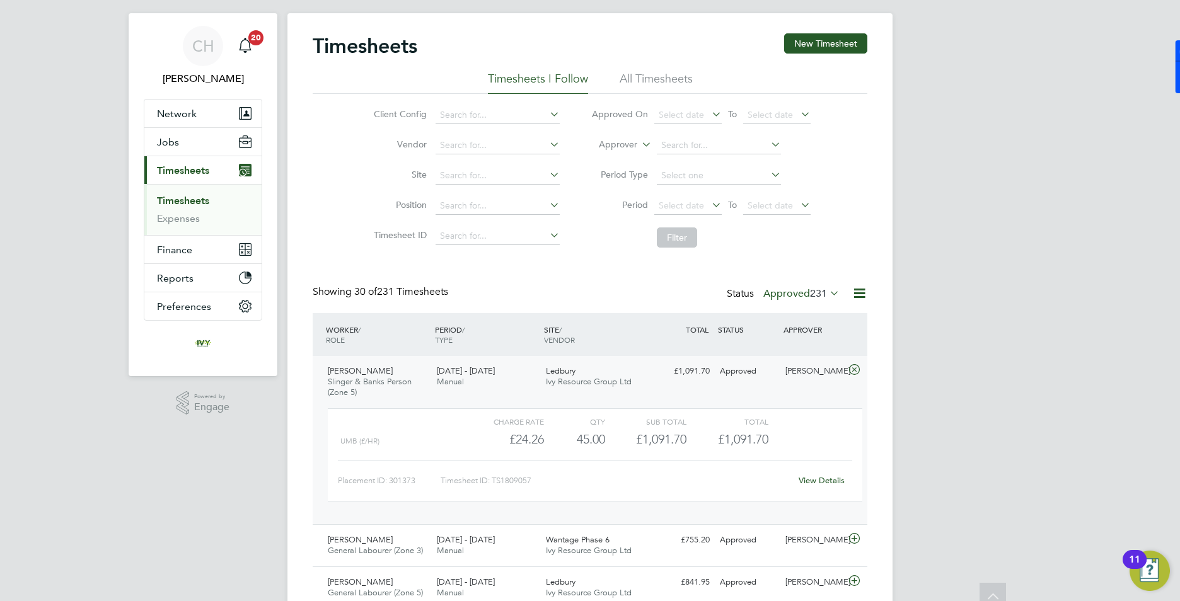
scroll to position [0, 0]
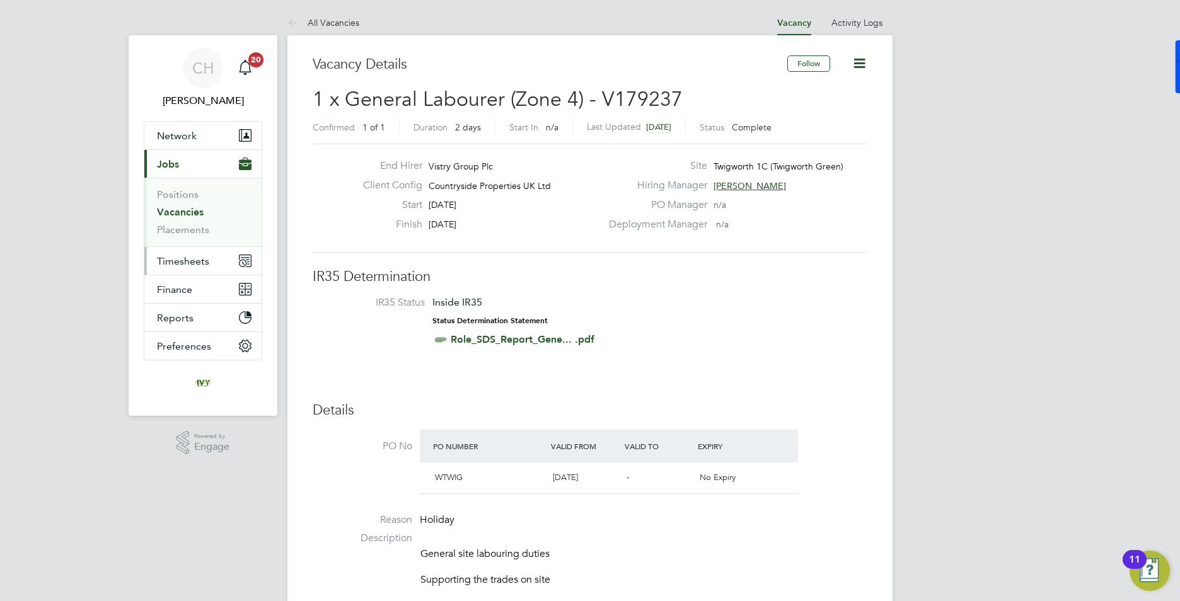
click at [197, 262] on span "Timesheets" at bounding box center [183, 261] width 52 height 12
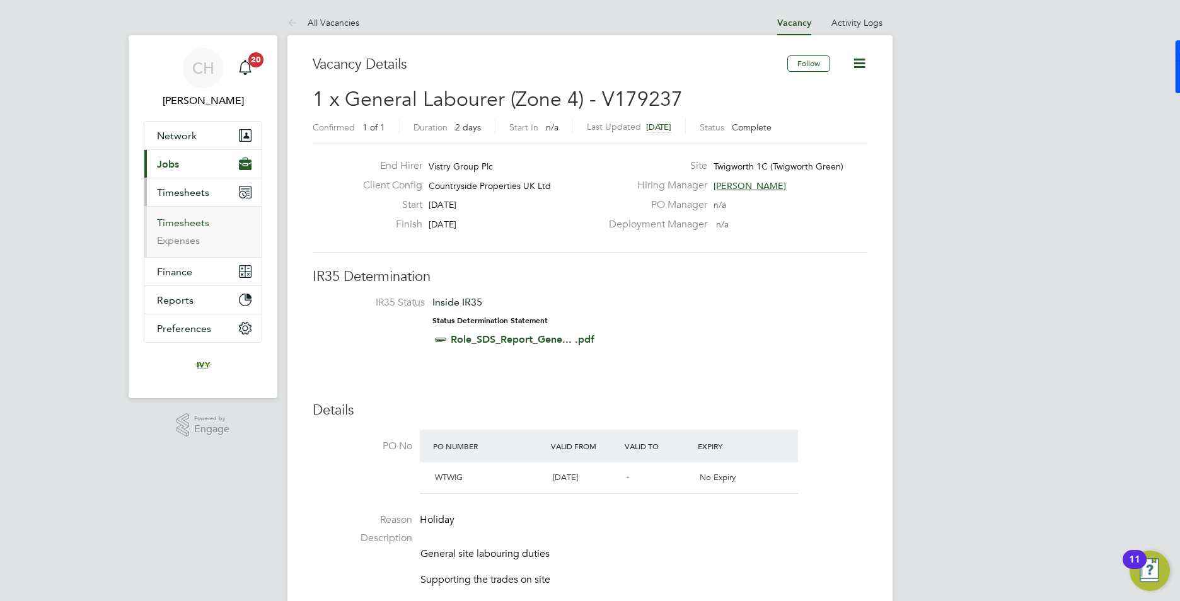
click at [194, 231] on li "Timesheets" at bounding box center [204, 226] width 95 height 18
click at [195, 225] on link "Timesheets" at bounding box center [183, 223] width 52 height 12
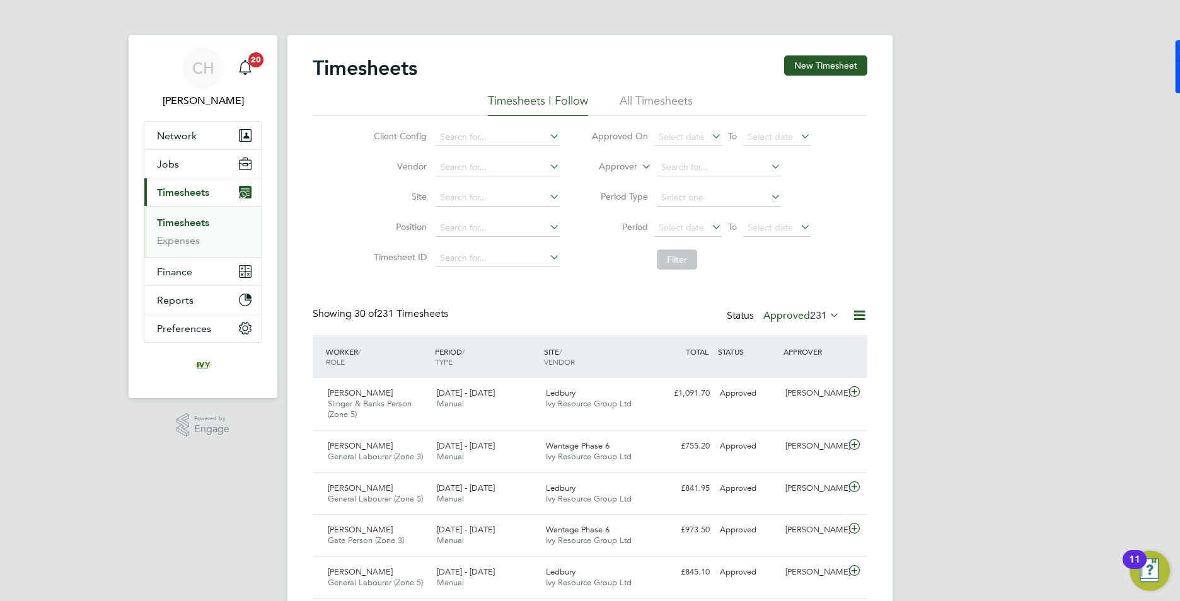
scroll to position [32, 110]
click at [827, 317] on icon at bounding box center [827, 315] width 0 height 18
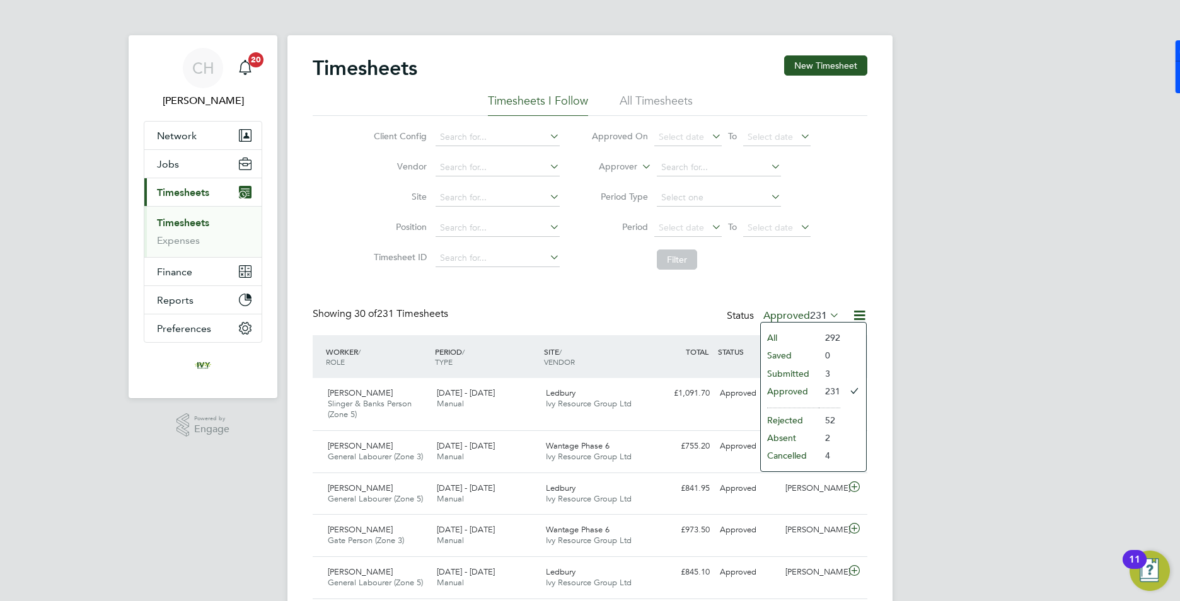
click at [804, 376] on li "Submitted" at bounding box center [790, 374] width 58 height 18
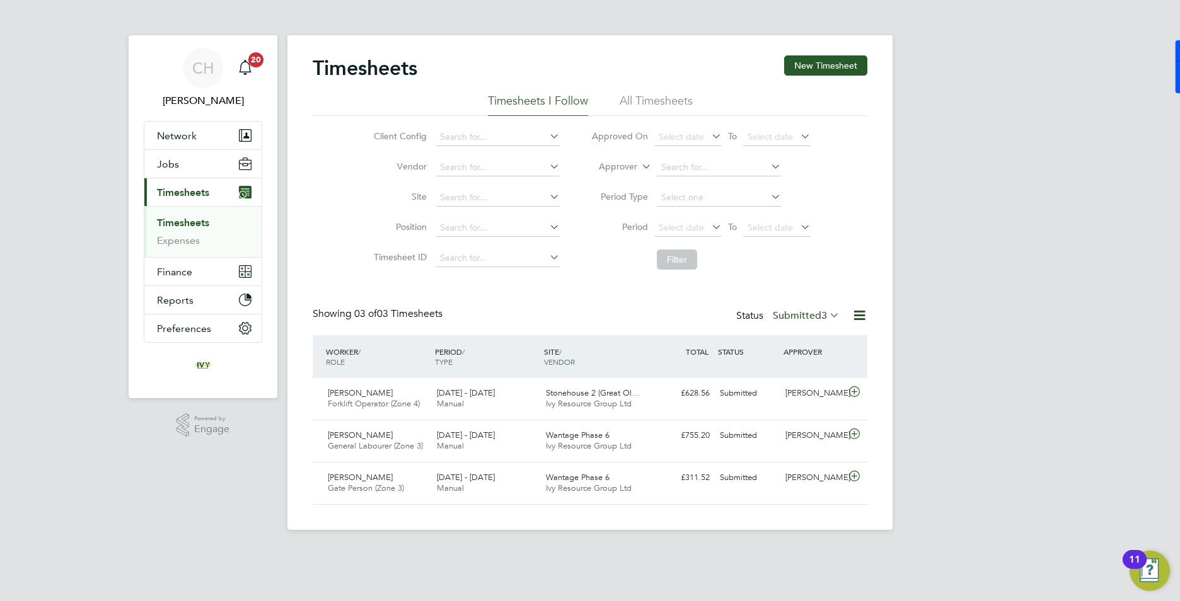
click at [219, 18] on div "CH [PERSON_NAME] Notifications 20 Applications: Network Team Members Businesses…" at bounding box center [590, 275] width 1180 height 550
